Goal: Information Seeking & Learning: Learn about a topic

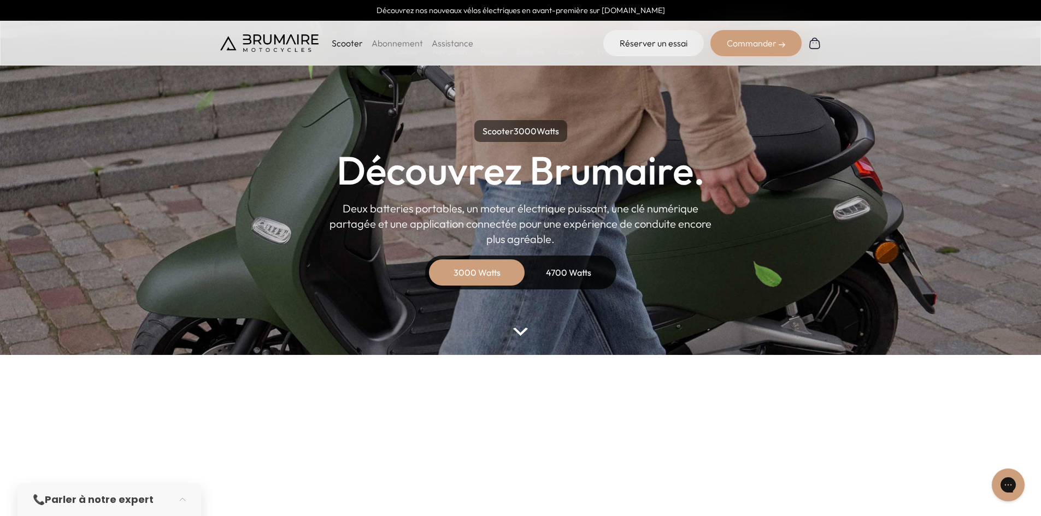
click at [352, 44] on p "Scooter" at bounding box center [347, 43] width 31 height 13
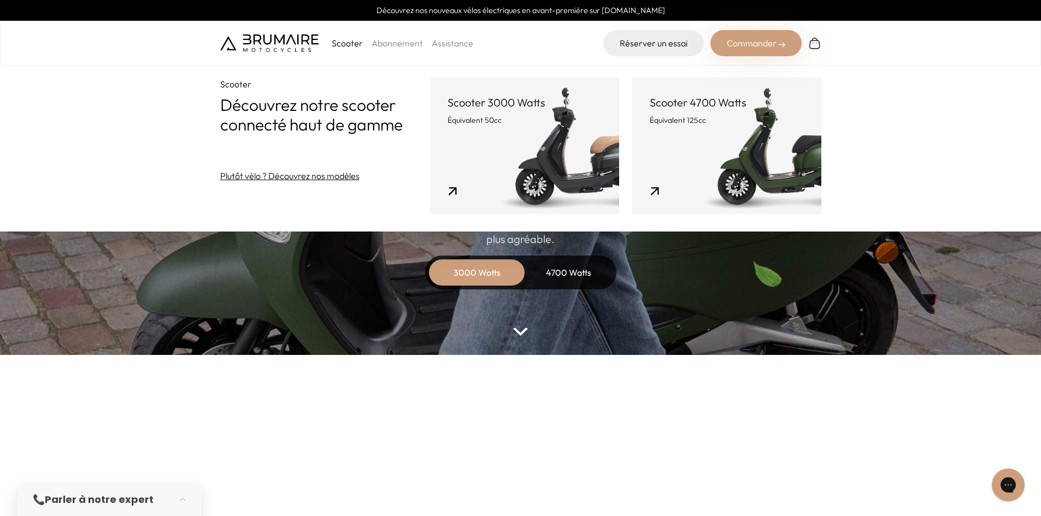
click at [526, 173] on link "Scooter 3000 Watts Équivalent 50cc" at bounding box center [524, 146] width 189 height 137
click at [491, 151] on link "Scooter 3000 Watts Équivalent 50cc" at bounding box center [524, 146] width 189 height 137
click at [479, 269] on div "3000 Watts" at bounding box center [476, 273] width 87 height 26
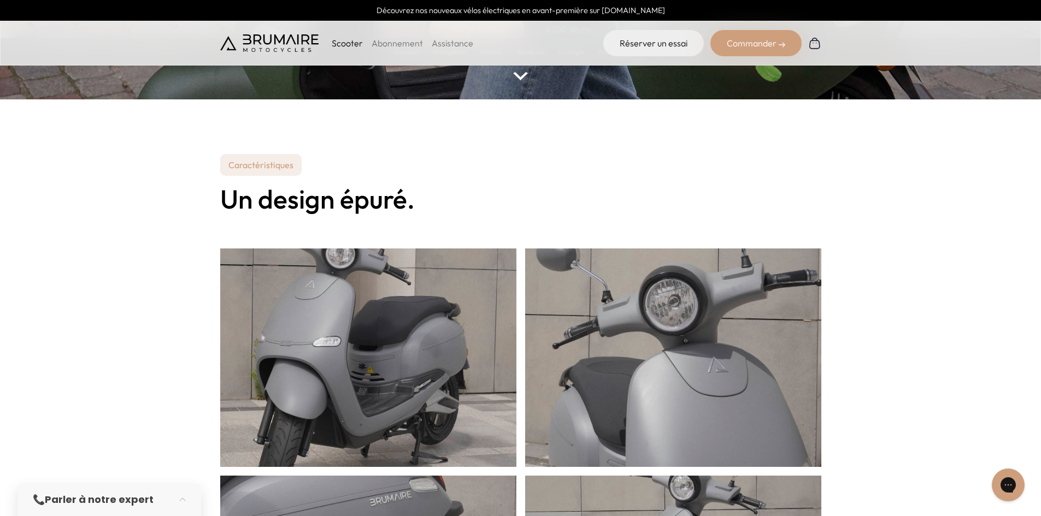
scroll to position [164, 0]
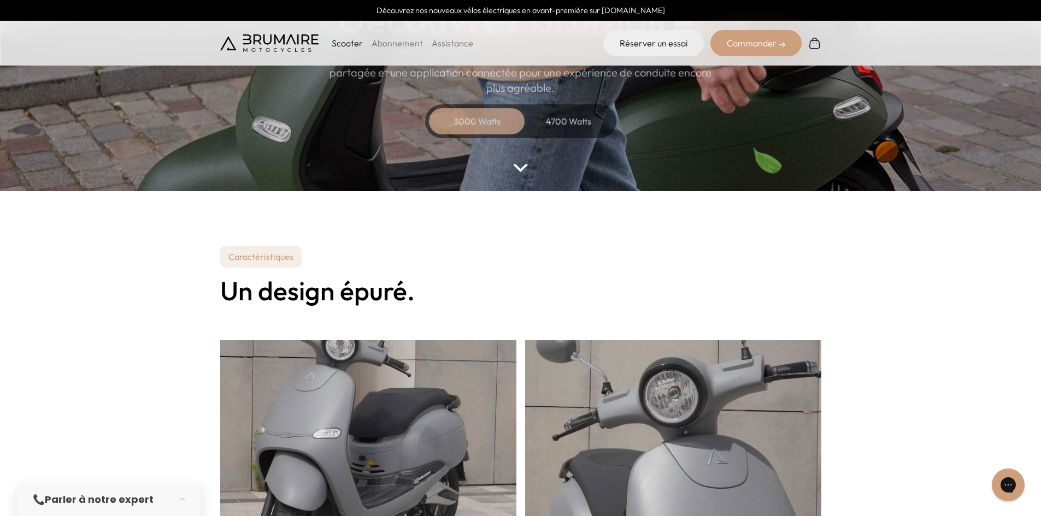
click at [553, 128] on div "4700 Watts" at bounding box center [568, 121] width 87 height 26
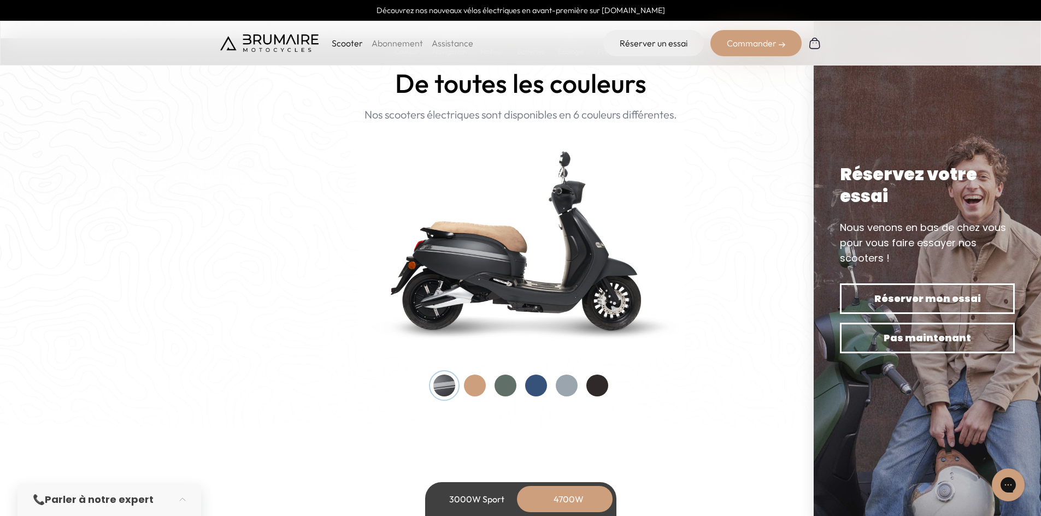
scroll to position [1038, 0]
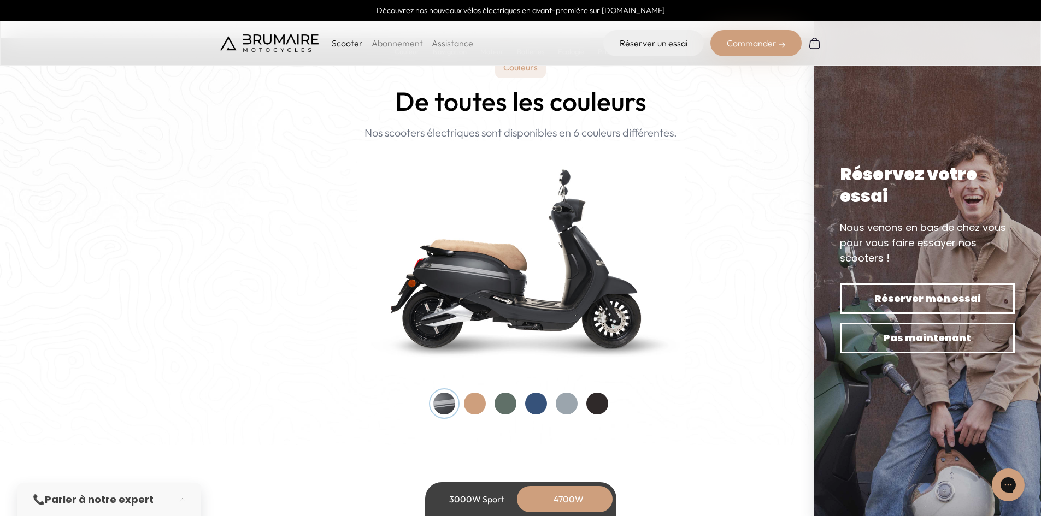
click at [508, 405] on div at bounding box center [505, 404] width 22 height 22
click at [536, 401] on div at bounding box center [536, 404] width 22 height 22
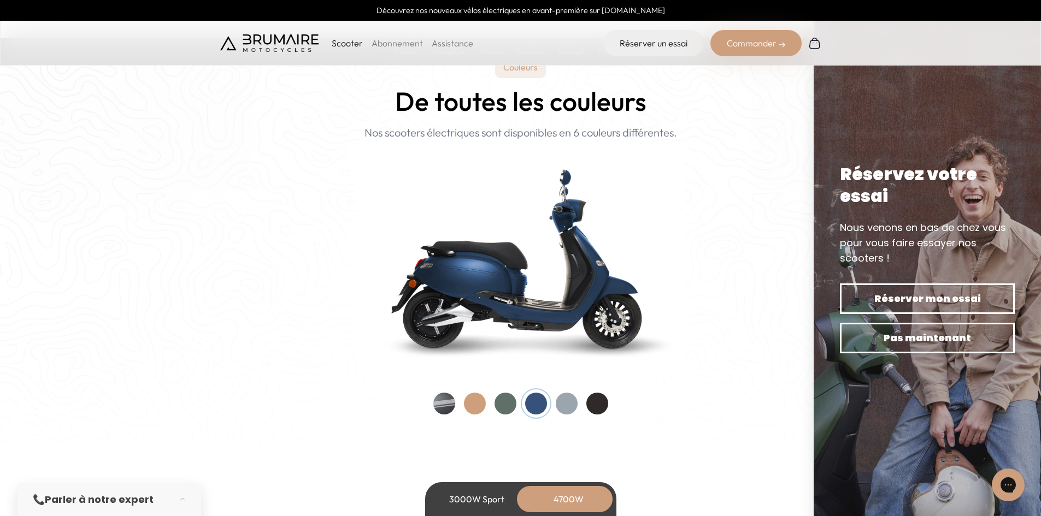
click at [570, 399] on div at bounding box center [567, 404] width 22 height 22
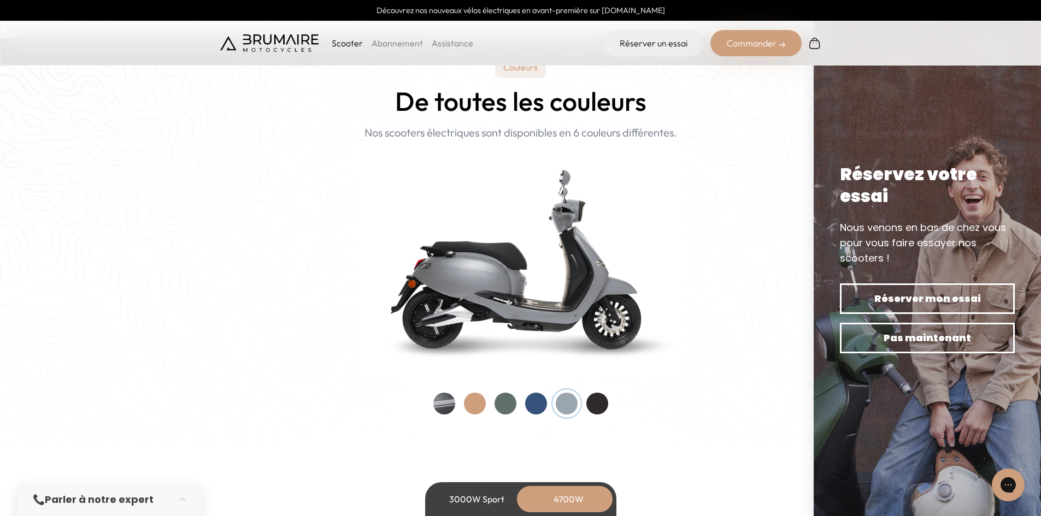
click at [502, 397] on div at bounding box center [505, 404] width 22 height 22
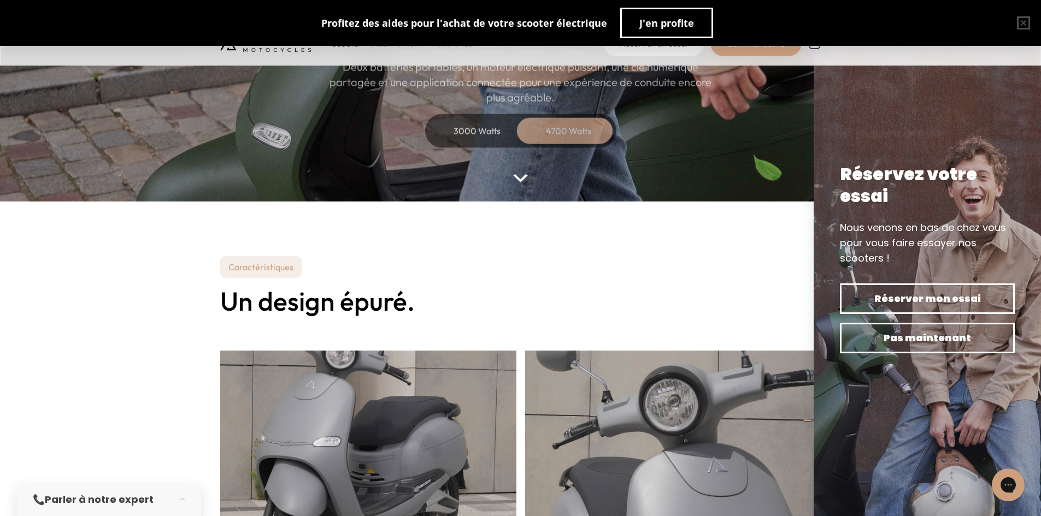
scroll to position [0, 0]
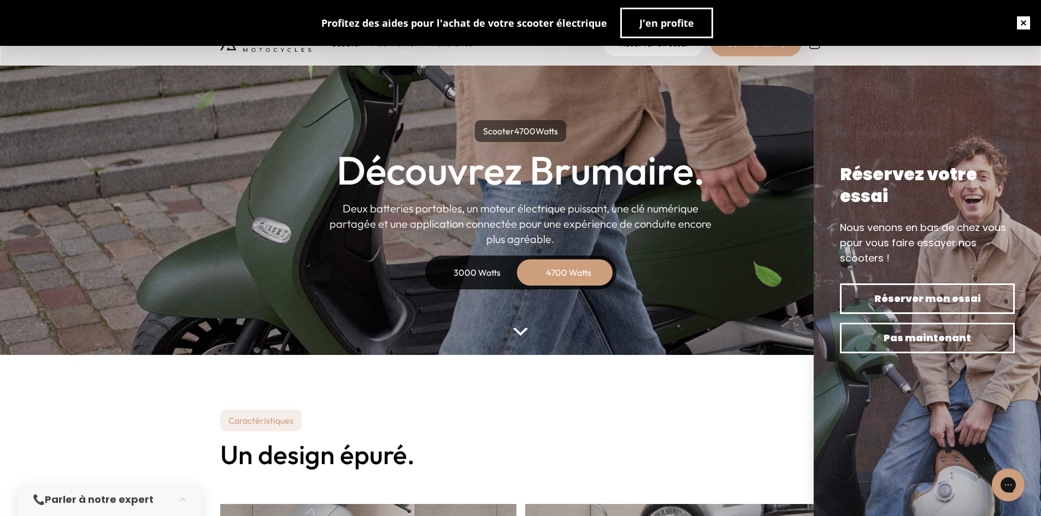
click at [1026, 21] on button "button" at bounding box center [1023, 22] width 35 height 35
